Goal: Task Accomplishment & Management: Complete application form

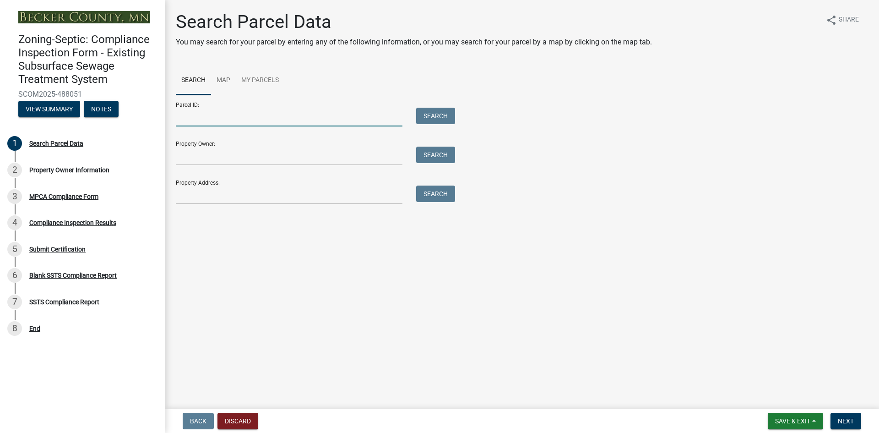
click at [306, 114] on input "Parcel ID:" at bounding box center [289, 117] width 227 height 19
paste input "081211000"
type input "081211000"
click at [426, 119] on button "Search" at bounding box center [435, 116] width 39 height 16
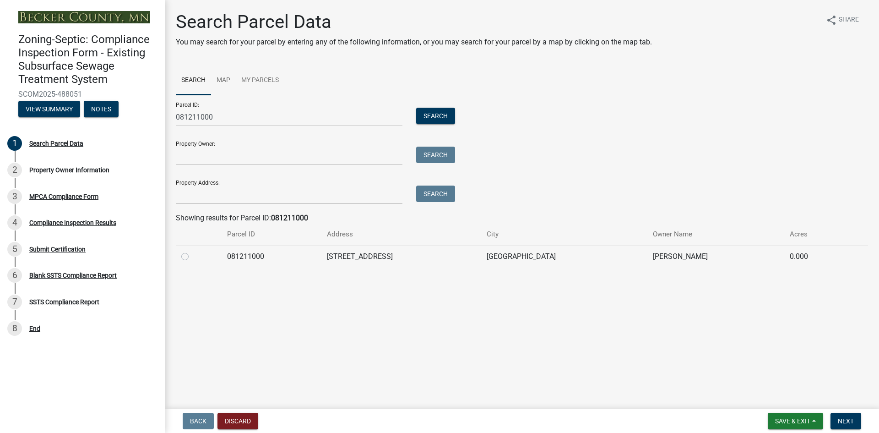
click at [192, 251] on label at bounding box center [192, 251] width 0 height 0
click at [192, 256] on input "radio" at bounding box center [195, 254] width 6 height 6
radio input "true"
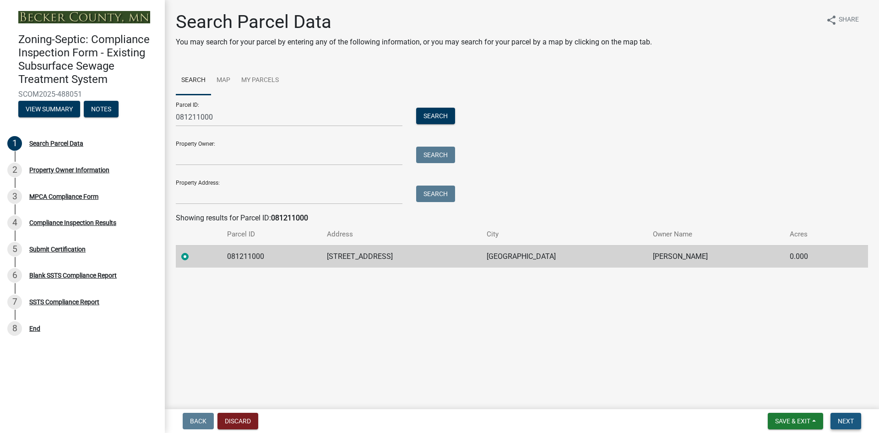
click at [847, 424] on span "Next" at bounding box center [846, 420] width 16 height 7
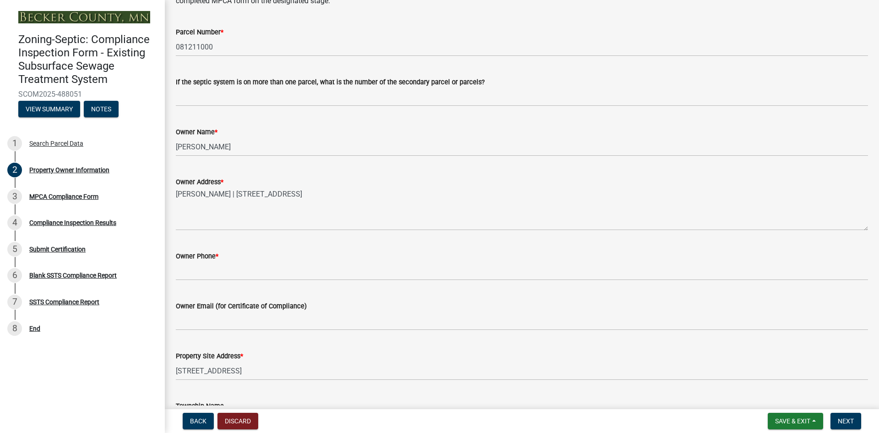
scroll to position [149, 0]
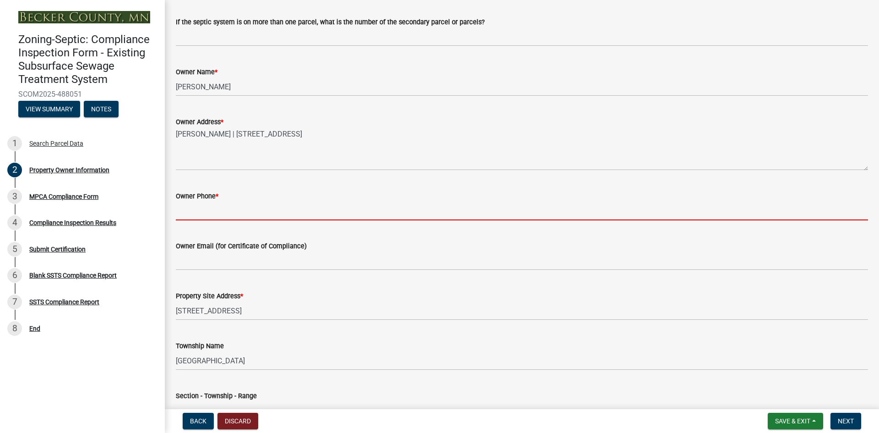
click at [251, 210] on input "Owner Phone *" at bounding box center [522, 211] width 693 height 19
paste input "[PHONE_NUMBER]"
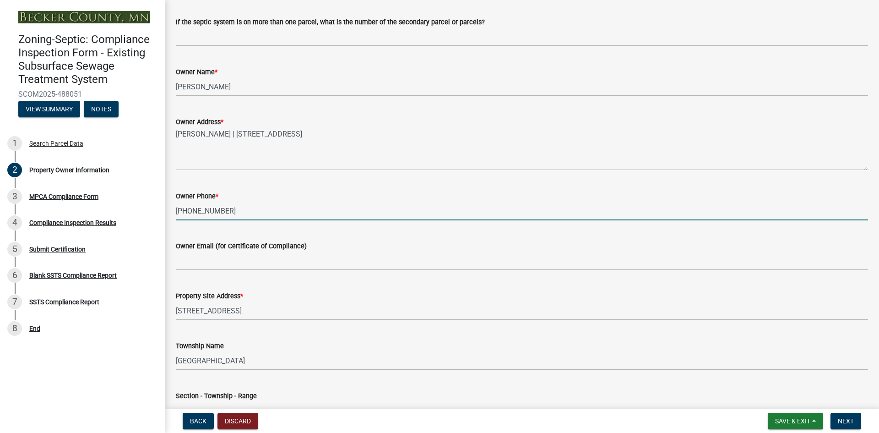
type input "[PHONE_NUMBER]"
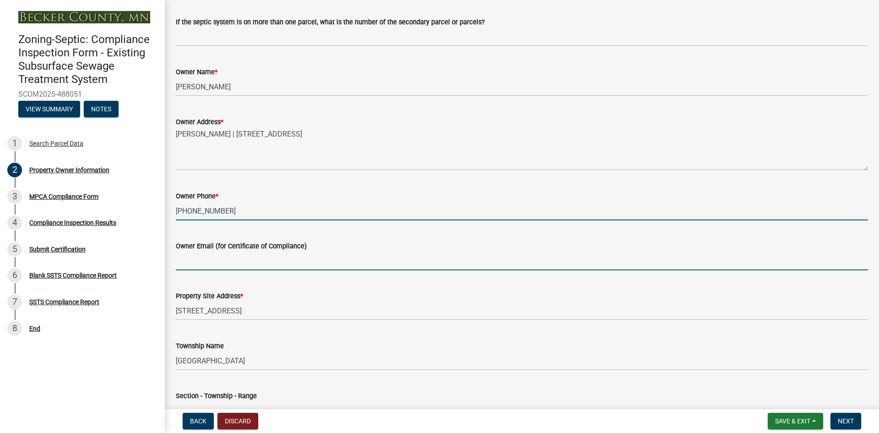
click at [265, 261] on input "Owner Email (for Certificate of Compliance)" at bounding box center [522, 260] width 693 height 19
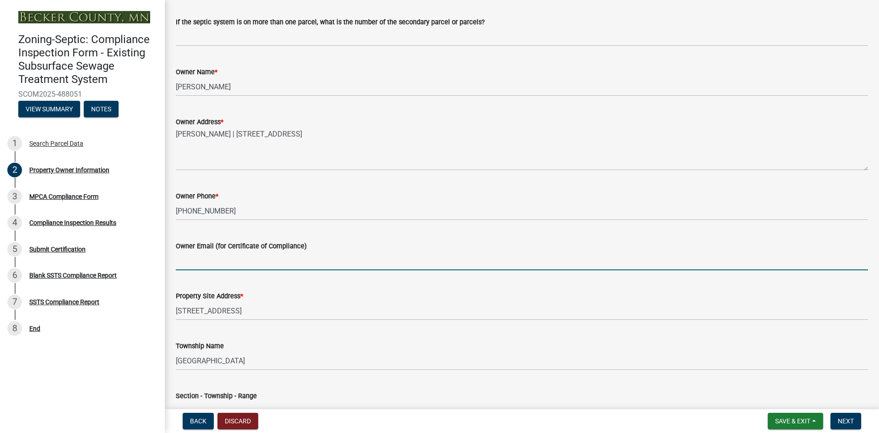
paste input "[EMAIL_ADDRESS][DOMAIN_NAME]"
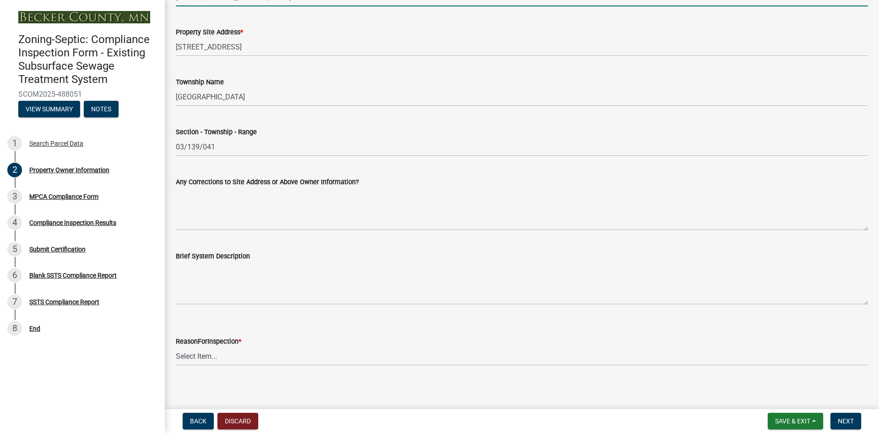
scroll to position [417, 0]
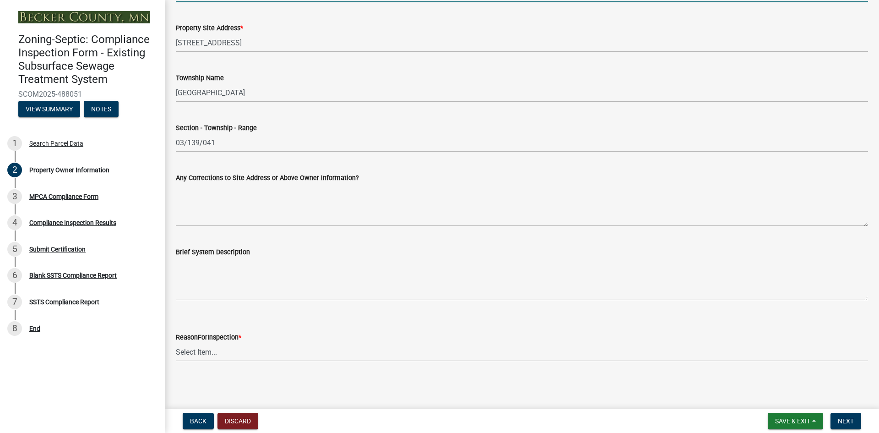
type input "[EMAIL_ADDRESS][DOMAIN_NAME]"
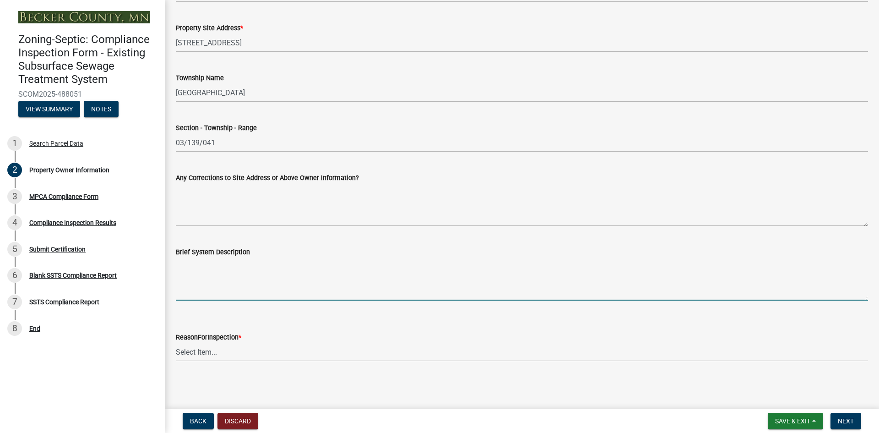
click at [203, 298] on textarea "Brief System Description" at bounding box center [522, 278] width 693 height 43
paste textarea "1,000 gallon septic tank with gravity to [GEOGRAPHIC_DATA]"
type textarea "1,000 gallon septic tank with gravity to [GEOGRAPHIC_DATA]"
click at [223, 354] on select "Select Item... Property Sale Lake Study Required for Permit Other" at bounding box center [522, 352] width 693 height 19
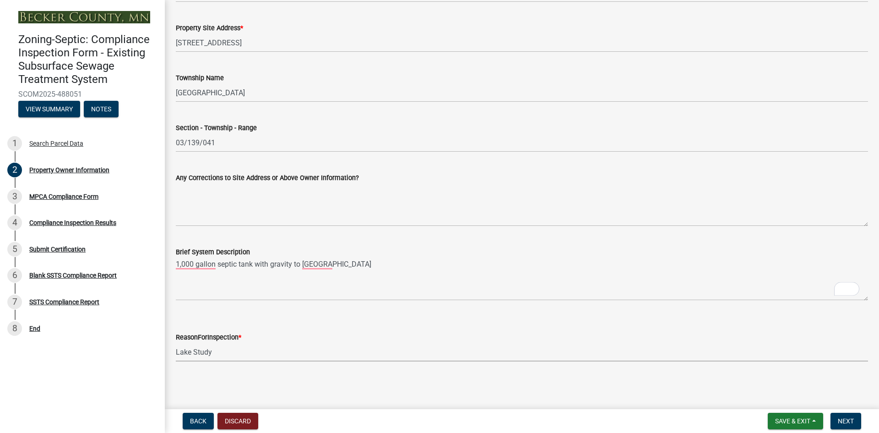
click at [176, 343] on select "Select Item... Property Sale Lake Study Required for Permit Other" at bounding box center [522, 352] width 693 height 19
select select "3e6c5637-c66b-418d-927c-69aaf39ab5a9"
click at [842, 419] on span "Next" at bounding box center [846, 420] width 16 height 7
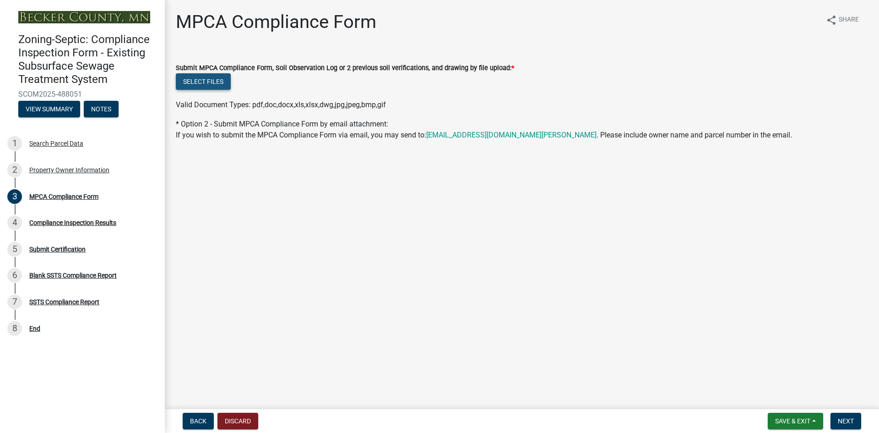
click at [206, 79] on button "Select files" at bounding box center [203, 81] width 55 height 16
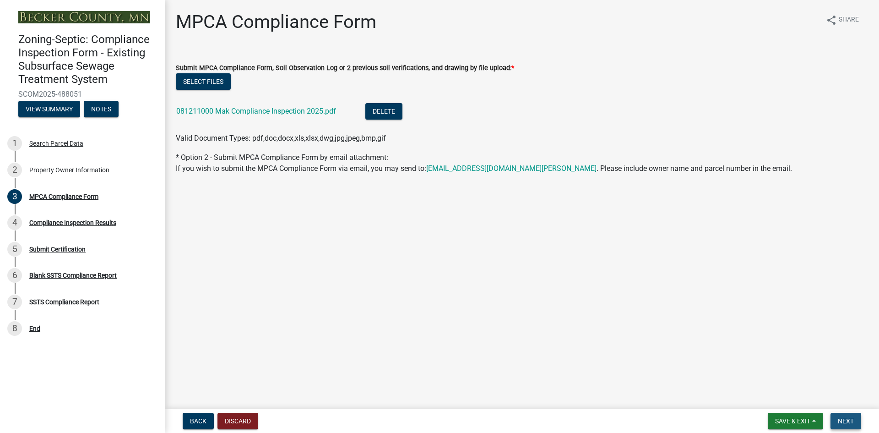
click at [842, 419] on span "Next" at bounding box center [846, 420] width 16 height 7
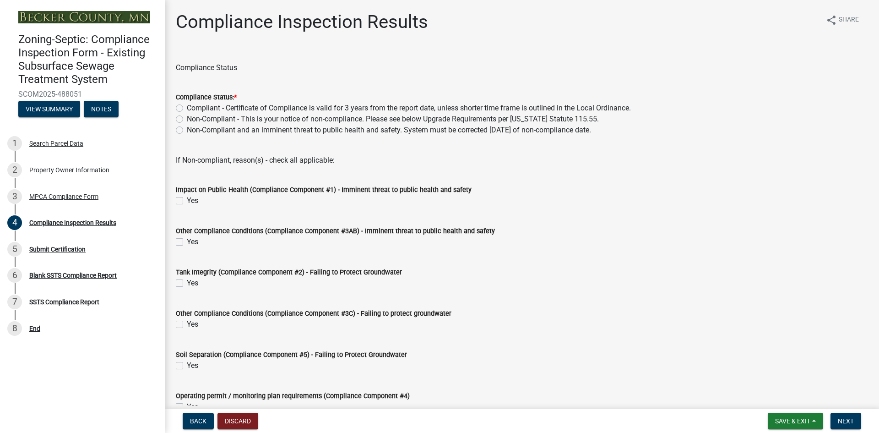
click at [187, 129] on label "Non-Compliant and an imminent threat to public health and safety. System must b…" at bounding box center [389, 130] width 404 height 11
click at [187, 129] on input "Non-Compliant and an imminent threat to public health and safety. System must b…" at bounding box center [190, 128] width 6 height 6
radio input "true"
click at [187, 242] on label "Yes" at bounding box center [192, 241] width 11 height 11
click at [187, 242] on input "Yes" at bounding box center [190, 239] width 6 height 6
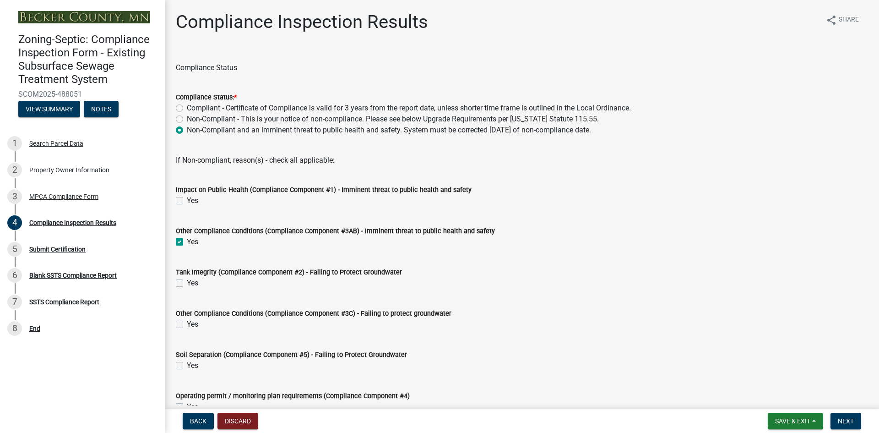
checkbox input "true"
click at [187, 365] on label "Yes" at bounding box center [192, 365] width 11 height 11
click at [187, 365] on input "Yes" at bounding box center [190, 363] width 6 height 6
checkbox input "true"
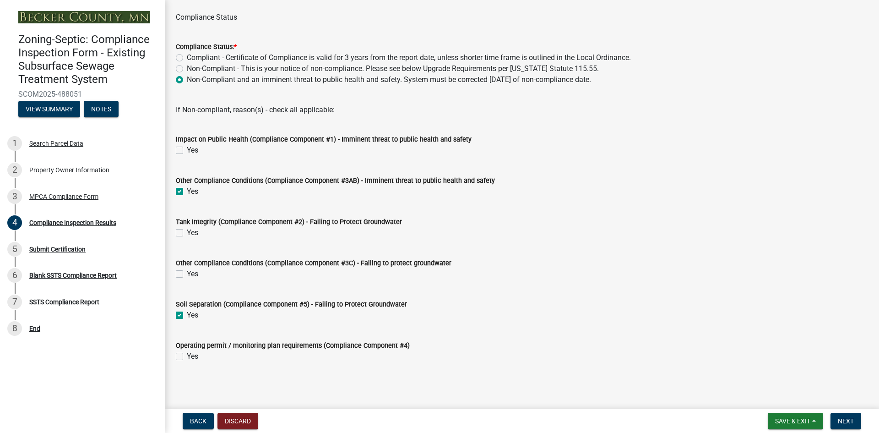
scroll to position [51, 0]
click at [838, 420] on button "Next" at bounding box center [846, 421] width 31 height 16
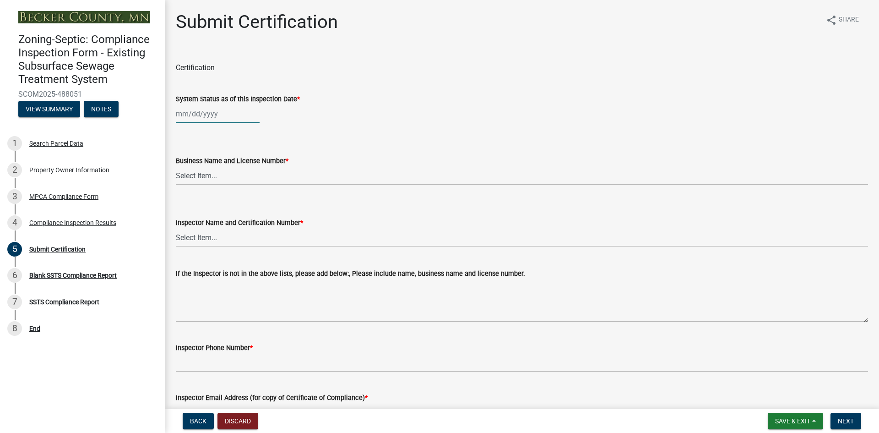
click at [216, 115] on div at bounding box center [218, 113] width 84 height 19
select select "10"
select select "2025"
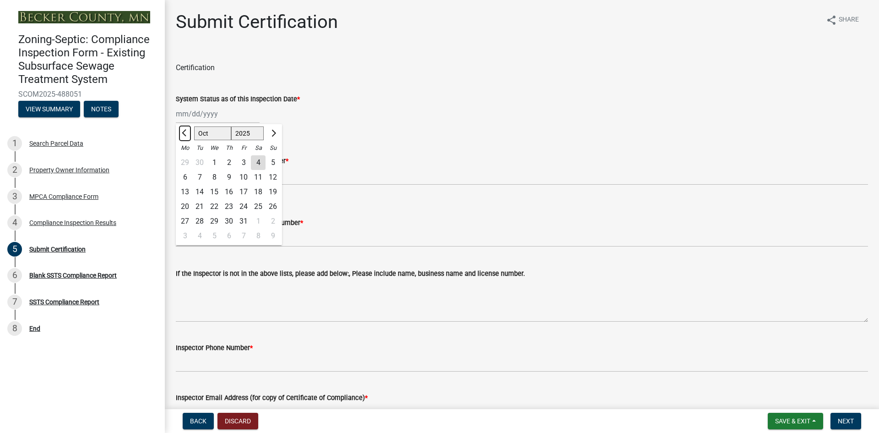
click at [184, 132] on span "Previous month" at bounding box center [185, 133] width 7 height 7
select select "9"
click at [243, 204] on div "26" at bounding box center [243, 206] width 15 height 15
type input "[DATE]"
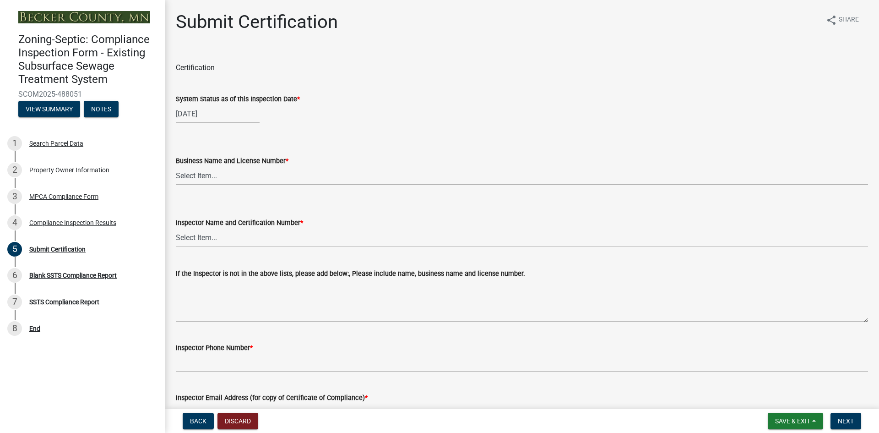
click at [212, 175] on select "Select Item... OTHER – Not listed (please add in next field and we will add to …" at bounding box center [522, 175] width 693 height 19
click at [176, 166] on select "Select Item... OTHER – Not listed (please add in next field and we will add to …" at bounding box center [522, 175] width 693 height 19
select select "2b738330-48aa-4409-96d6-d0693f9735a1"
click at [216, 237] on select "Select Item... OTHER – Not listed (please add in next field and we will add to …" at bounding box center [522, 237] width 693 height 19
click at [176, 228] on select "Select Item... OTHER – Not listed (please add in next field and we will add to …" at bounding box center [522, 237] width 693 height 19
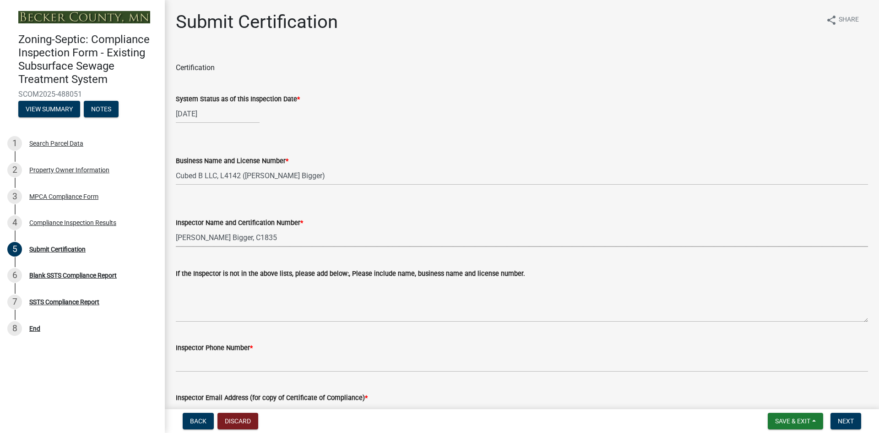
select select "4b2e459e-5176-4601-b2cf-d4e2936ebc18"
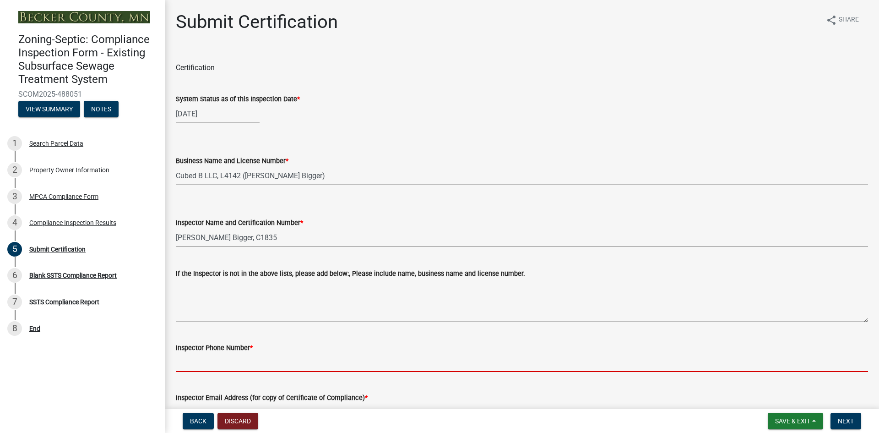
click at [196, 363] on input "Inspector Phone Number *" at bounding box center [522, 362] width 693 height 19
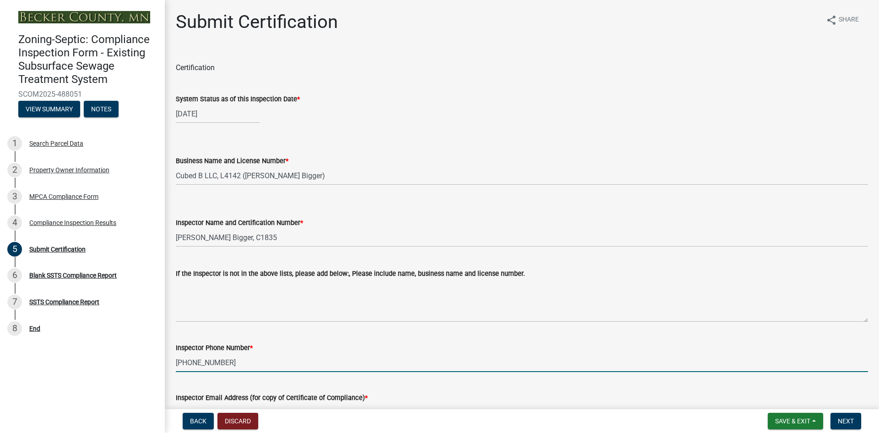
type input "[PHONE_NUMBER]"
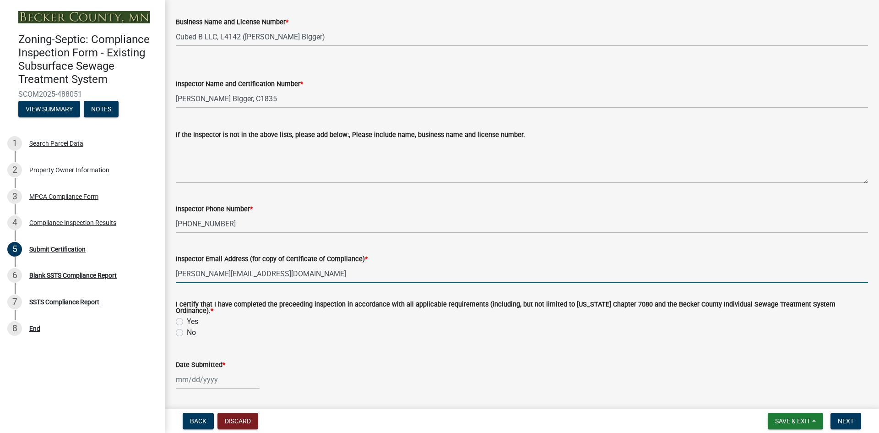
scroll to position [154, 0]
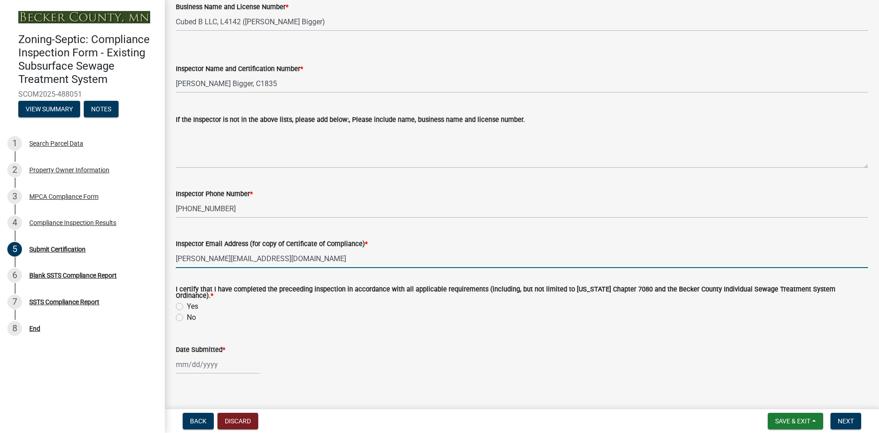
type input "[PERSON_NAME][EMAIL_ADDRESS][DOMAIN_NAME]"
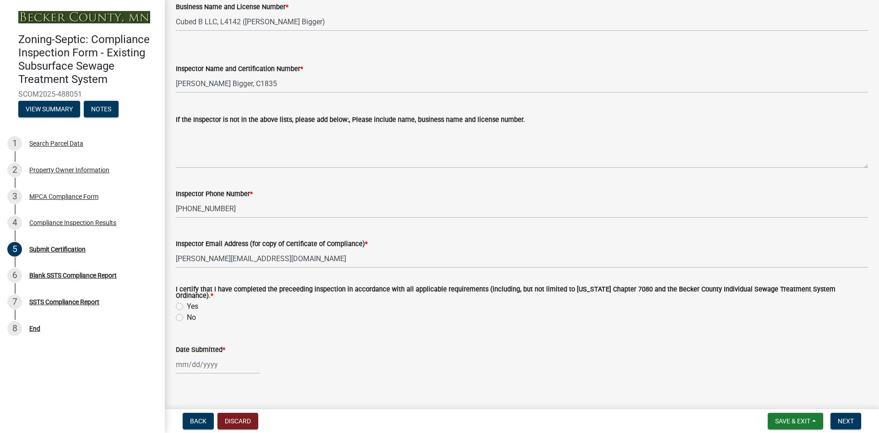
click at [187, 301] on label "Yes" at bounding box center [192, 306] width 11 height 11
click at [187, 301] on input "Yes" at bounding box center [190, 304] width 6 height 6
radio input "true"
click at [189, 364] on div at bounding box center [218, 364] width 84 height 19
select select "10"
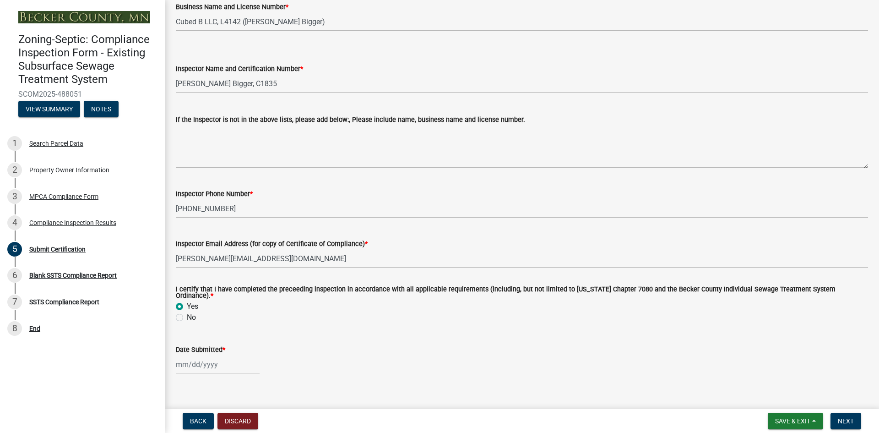
select select "2025"
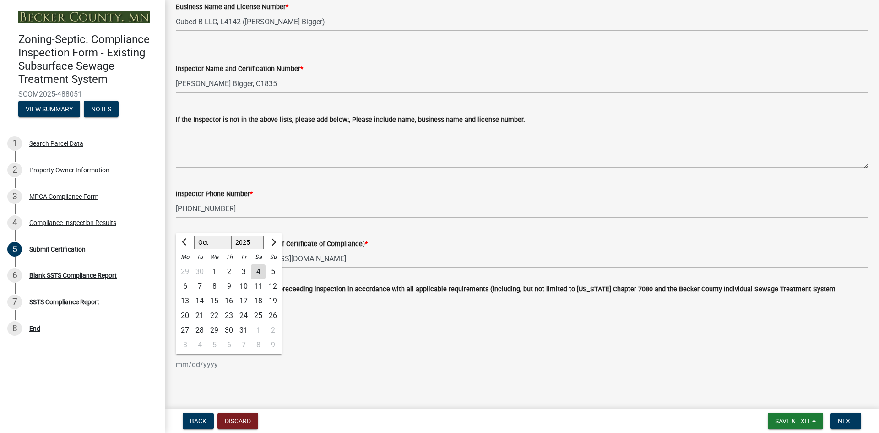
click at [257, 268] on div "4" at bounding box center [258, 271] width 15 height 15
type input "[DATE]"
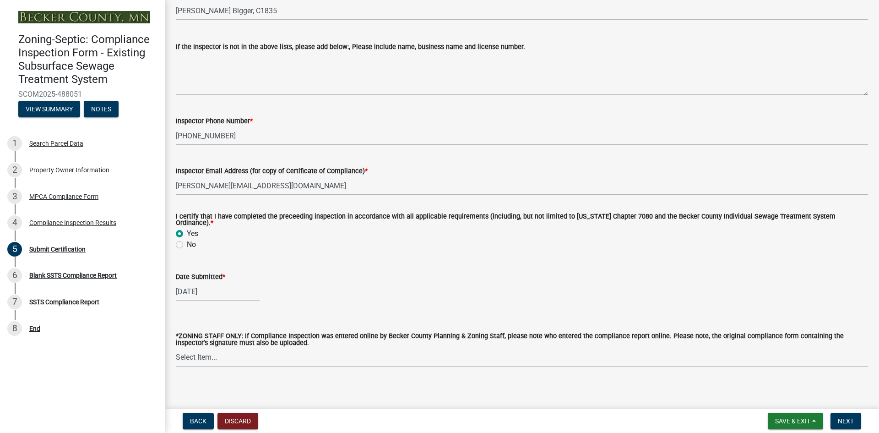
scroll to position [229, 0]
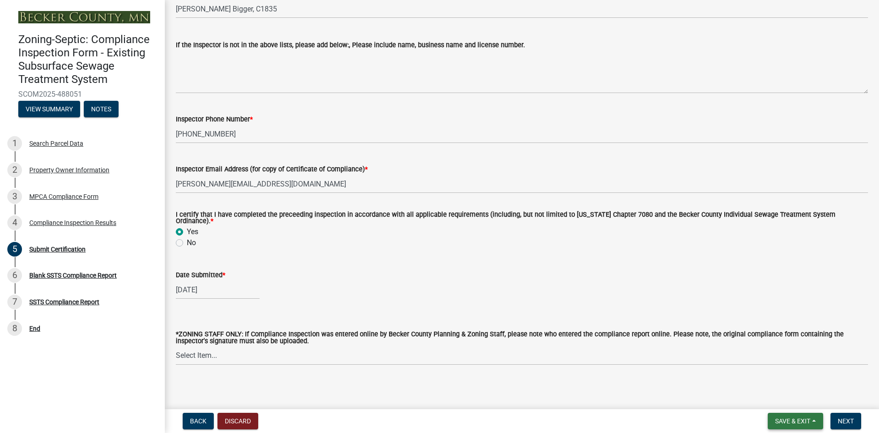
click at [815, 424] on button "Save & Exit" at bounding box center [795, 421] width 55 height 16
click at [775, 376] on button "Save" at bounding box center [786, 375] width 73 height 22
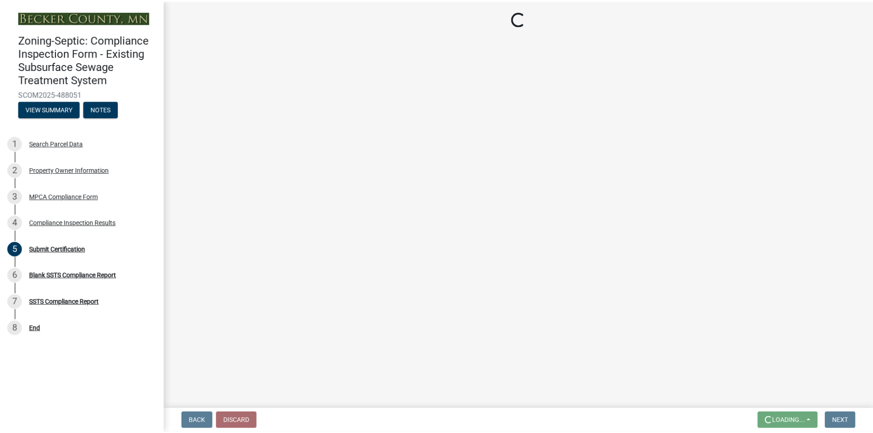
scroll to position [0, 0]
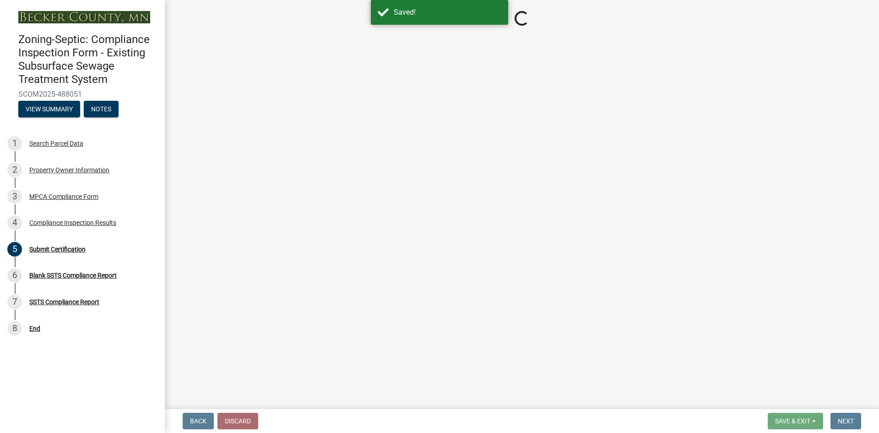
select select "2b738330-48aa-4409-96d6-d0693f9735a1"
select select "4b2e459e-5176-4601-b2cf-d4e2936ebc18"
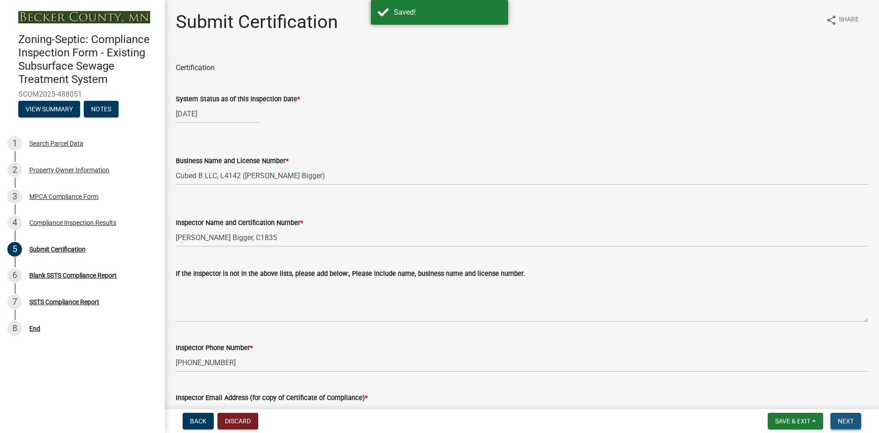
click at [847, 420] on span "Next" at bounding box center [846, 420] width 16 height 7
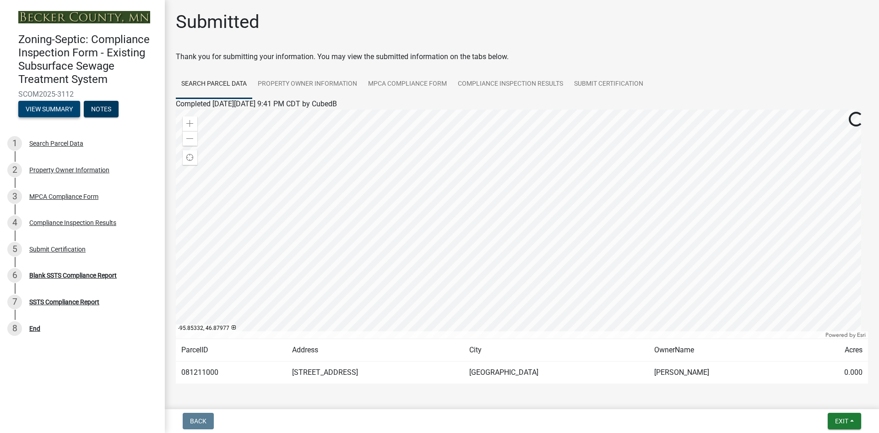
click at [57, 110] on button "View Summary" at bounding box center [49, 109] width 62 height 16
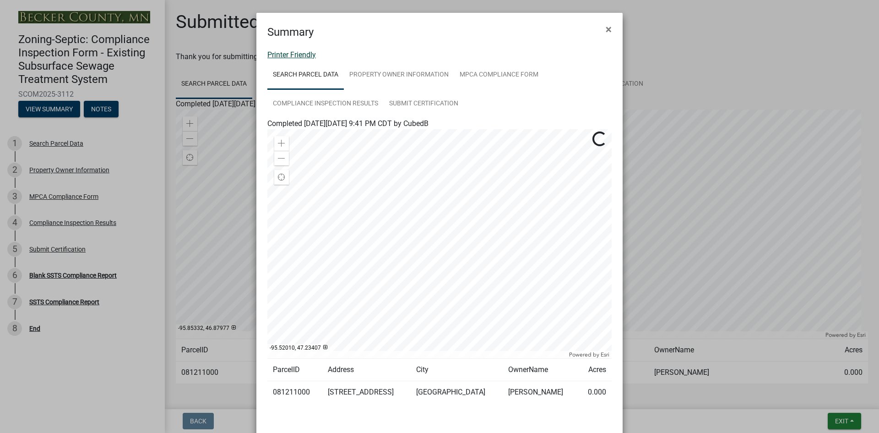
click at [301, 55] on link "Printer Friendly" at bounding box center [291, 54] width 49 height 9
click at [608, 30] on span "×" at bounding box center [609, 29] width 6 height 13
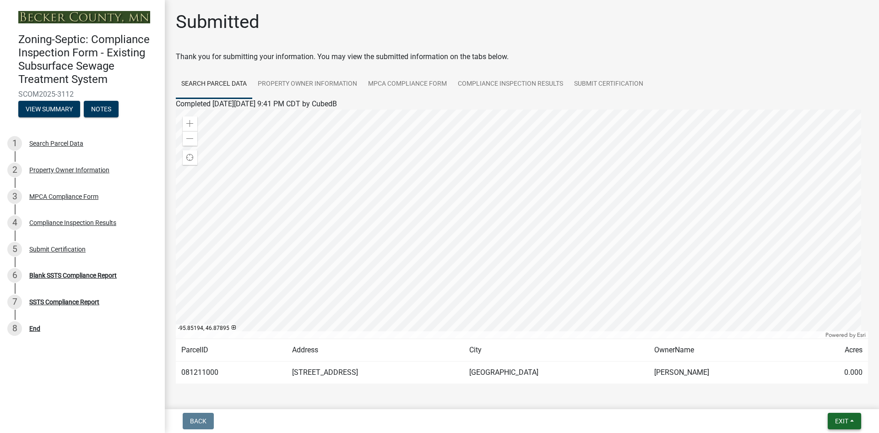
click at [833, 421] on button "Exit" at bounding box center [844, 421] width 33 height 16
click at [815, 395] on button "Save & Exit" at bounding box center [824, 397] width 73 height 22
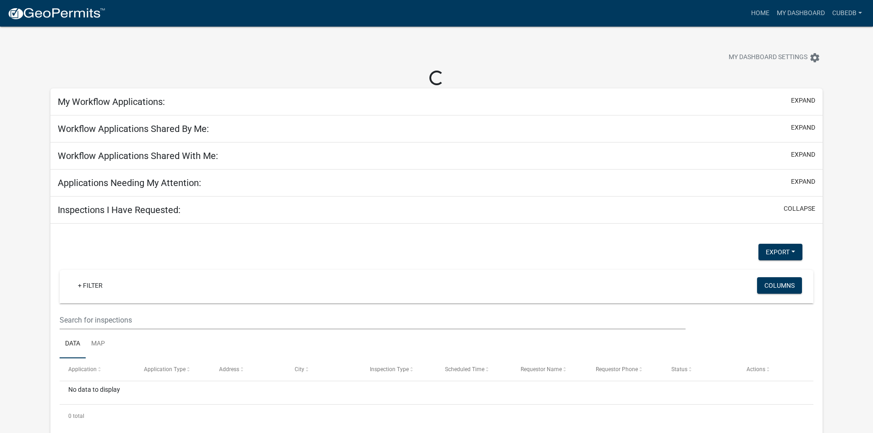
select select "3: 100"
